Goal: Task Accomplishment & Management: Manage account settings

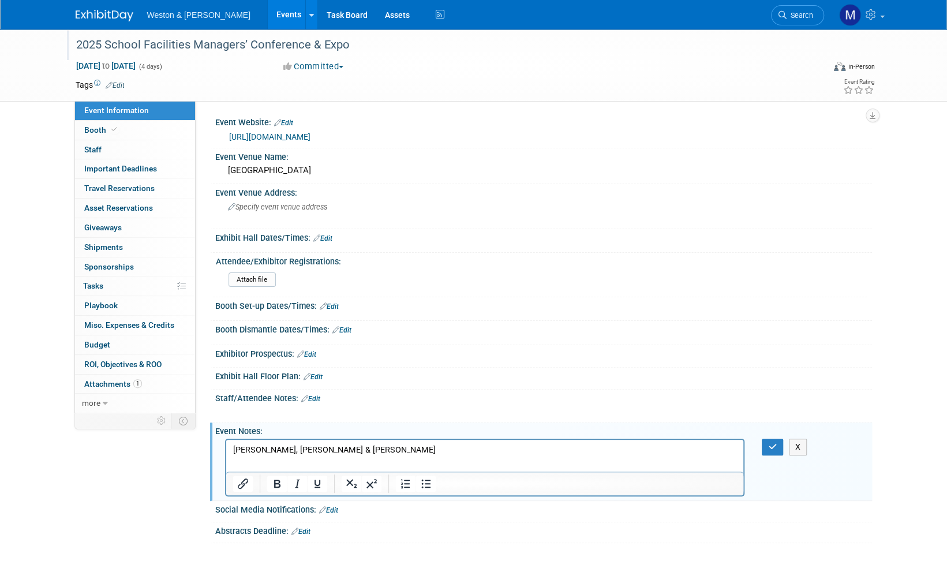
click at [273, 51] on div "2025 School Facilities Managers’ Conference & Expo" at bounding box center [439, 45] width 735 height 21
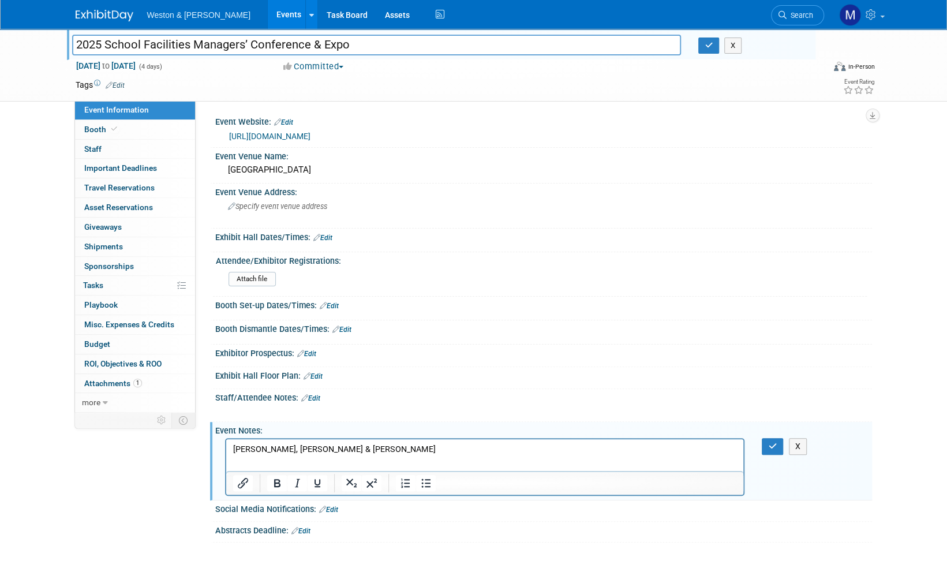
drag, startPoint x: 348, startPoint y: 47, endPoint x: 105, endPoint y: 36, distance: 242.7
click at [104, 36] on input "2025 School Facilities Managers’ Conference & Expo" at bounding box center [377, 45] width 610 height 20
click at [707, 44] on icon "button" at bounding box center [709, 46] width 8 height 8
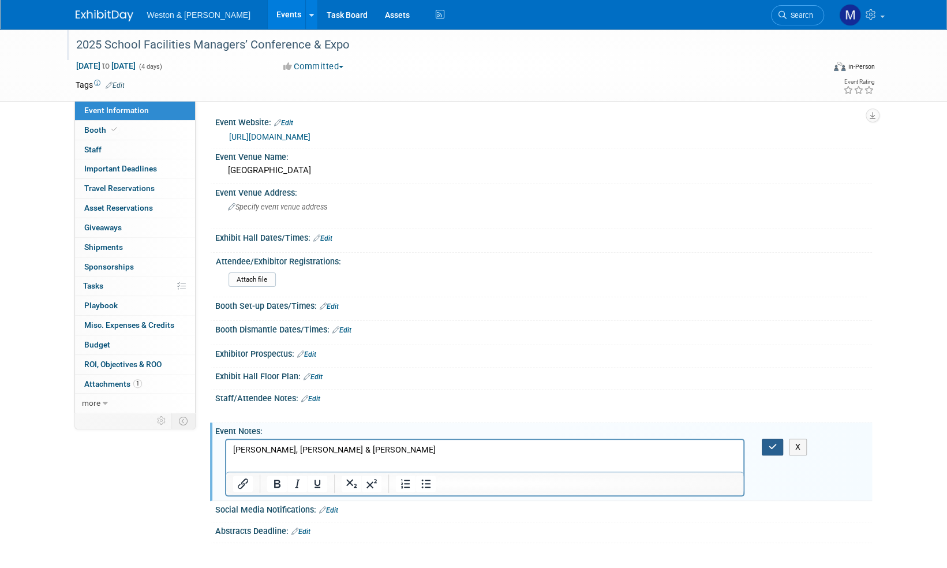
click at [770, 445] on icon "button" at bounding box center [772, 447] width 9 height 8
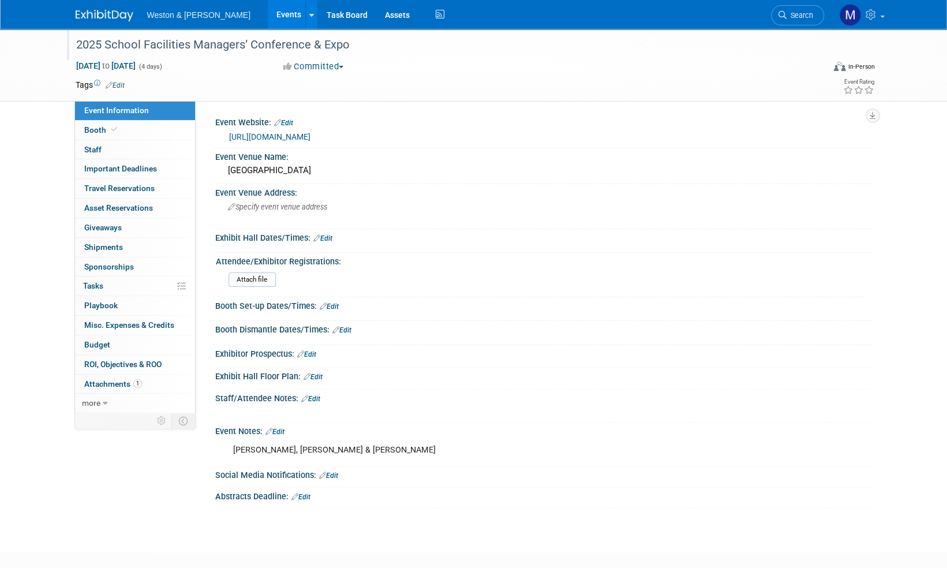
click at [95, 16] on img at bounding box center [105, 16] width 58 height 12
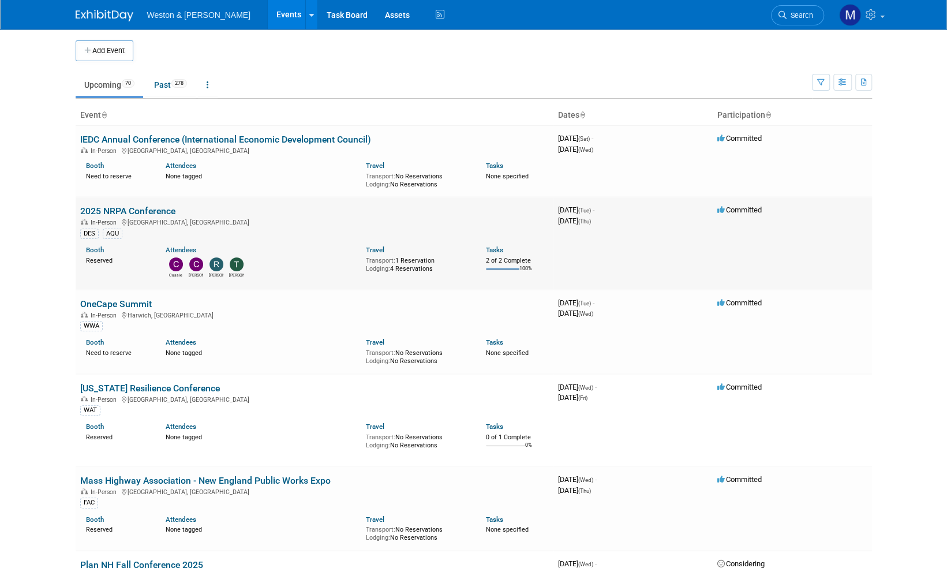
click at [145, 210] on link "2025 NRPA Conference" at bounding box center [127, 211] width 95 height 11
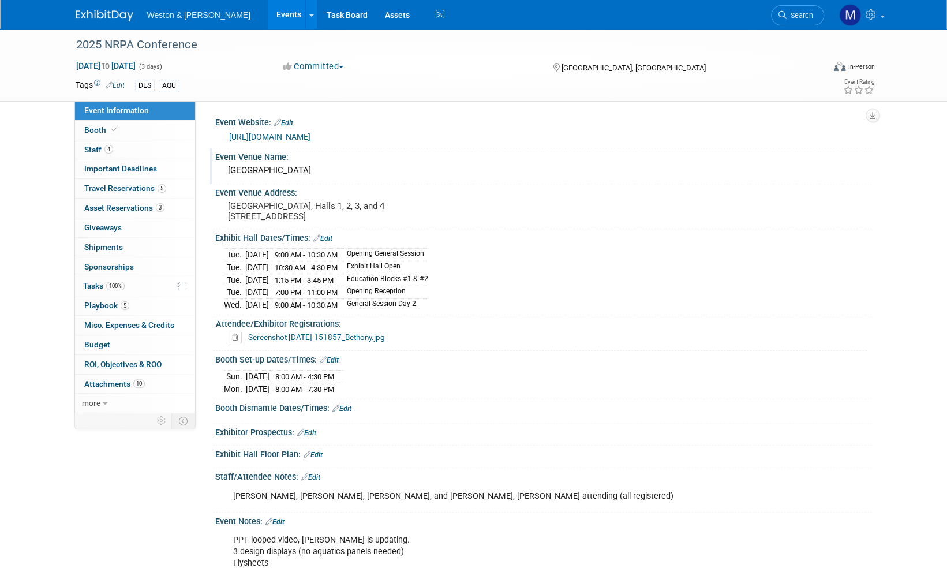
drag, startPoint x: 364, startPoint y: 171, endPoint x: 214, endPoint y: 157, distance: 150.7
click at [214, 157] on div "Event Venue Name: Orange County Convention Center" at bounding box center [541, 166] width 662 height 36
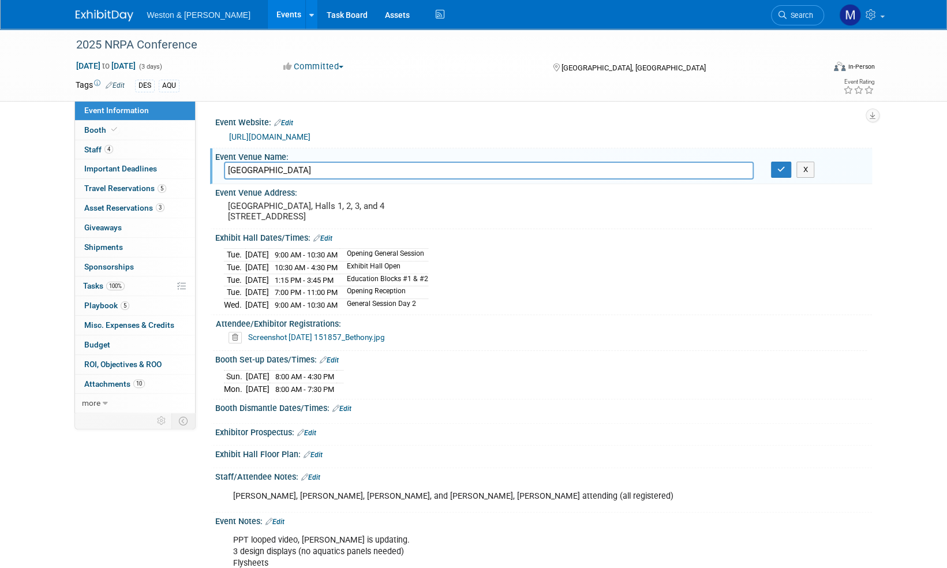
drag, startPoint x: 365, startPoint y: 170, endPoint x: 223, endPoint y: 162, distance: 142.2
click at [223, 162] on div "Orange County Convention Center" at bounding box center [488, 171] width 547 height 18
click at [446, 216] on pre "West Concourse, Halls 1, 2, 3, and 4 9800 International Drive, Orlando, FL 32819" at bounding box center [352, 211] width 248 height 21
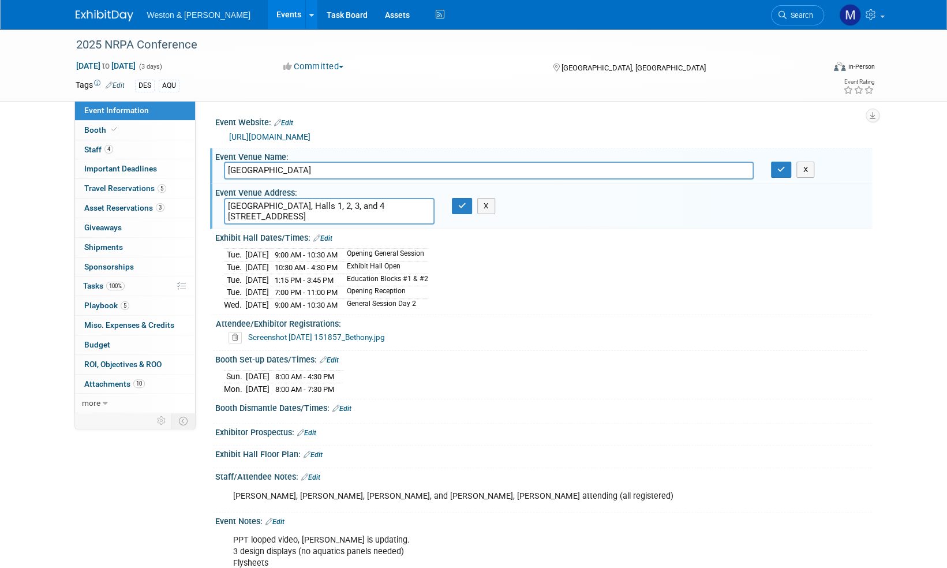
click at [557, 255] on div "Tue. Sep 16, 2025 9:00 AM - 10:30 AM Opening General Session Tue. Sep 16, 2025 …" at bounding box center [544, 277] width 640 height 65
drag, startPoint x: 396, startPoint y: 214, endPoint x: 226, endPoint y: 221, distance: 169.9
click at [226, 221] on textarea "West Concourse, Halls 1, 2, 3, and 4 9800 International Drive, Orlando, FL 32819" at bounding box center [329, 211] width 211 height 27
click at [196, 47] on div "2025 NRPA Conference" at bounding box center [439, 45] width 735 height 21
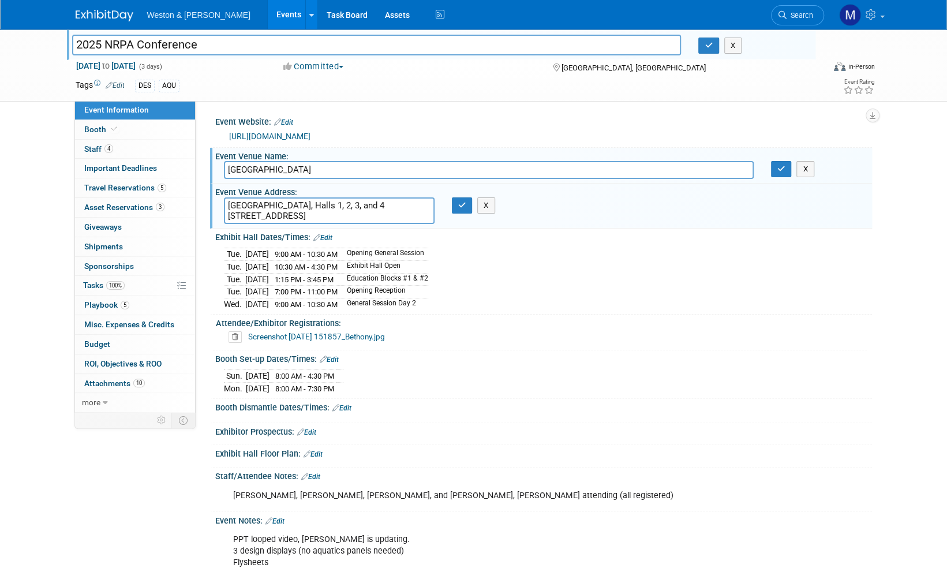
drag, startPoint x: 195, startPoint y: 44, endPoint x: 67, endPoint y: 32, distance: 128.2
click at [65, 32] on div "2025 NRPA Conference 2025 NRPA Conference X Sep 16, 2025 to Sep 18, 2025 (3 day…" at bounding box center [473, 65] width 947 height 73
click at [788, 176] on button "button" at bounding box center [781, 169] width 21 height 16
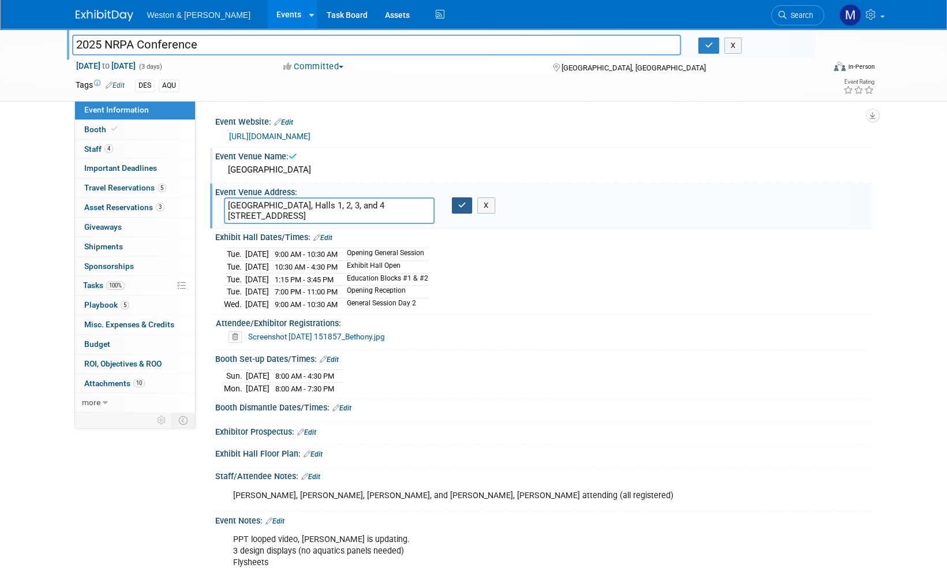
click at [462, 204] on icon "button" at bounding box center [462, 205] width 8 height 8
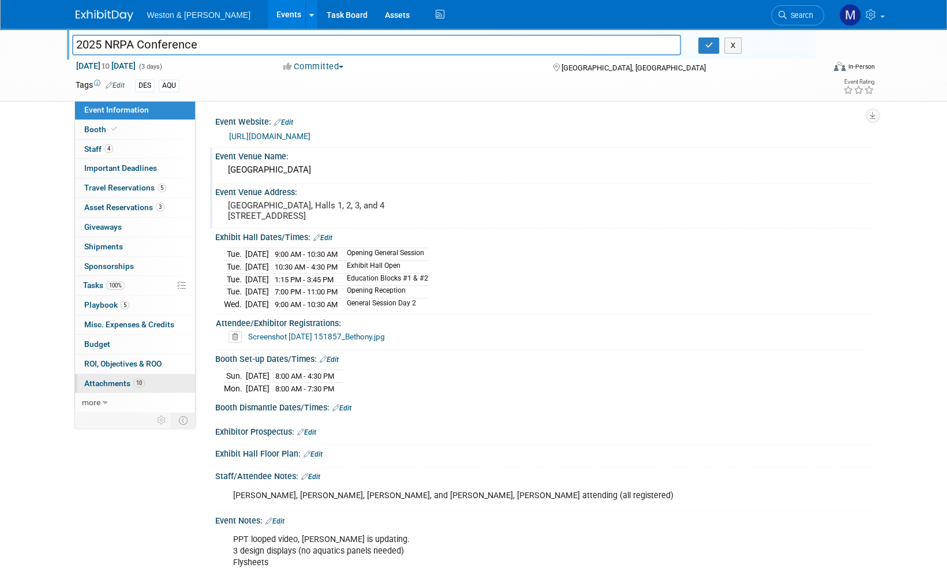
click at [105, 381] on span "Attachments 10" at bounding box center [114, 383] width 61 height 9
